Goal: Information Seeking & Learning: Learn about a topic

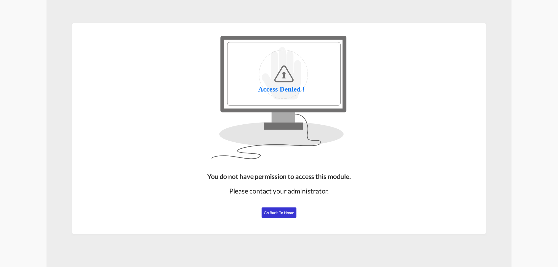
click at [278, 215] on button "Go Back to Home" at bounding box center [278, 212] width 35 height 10
click at [290, 213] on span "Go Back to Home" at bounding box center [279, 212] width 31 height 5
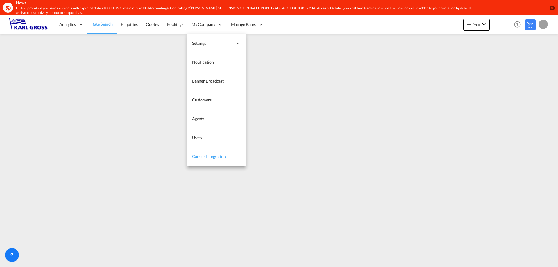
click at [225, 161] on link "Carrier Integration" at bounding box center [216, 156] width 58 height 19
